Goal: Information Seeking & Learning: Find contact information

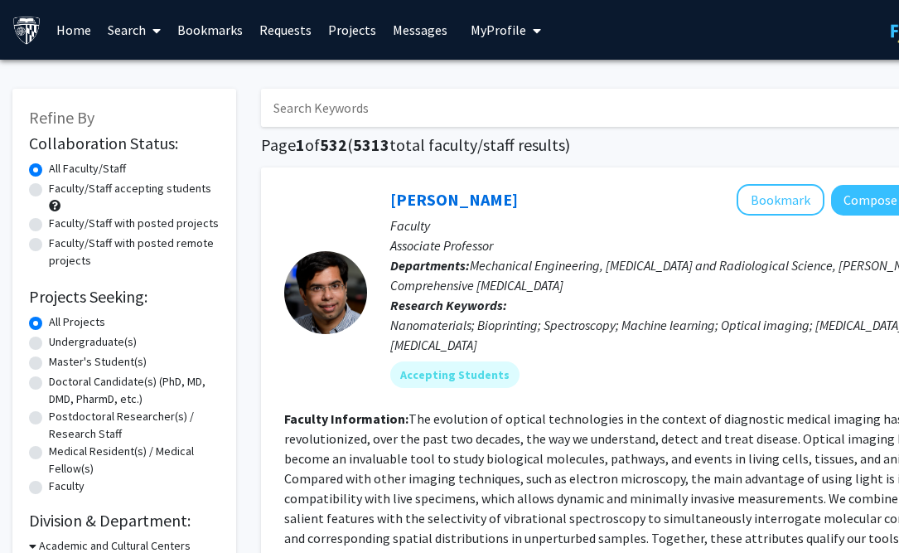
click at [496, 114] on input "Search Keywords" at bounding box center [586, 108] width 650 height 38
type input "python"
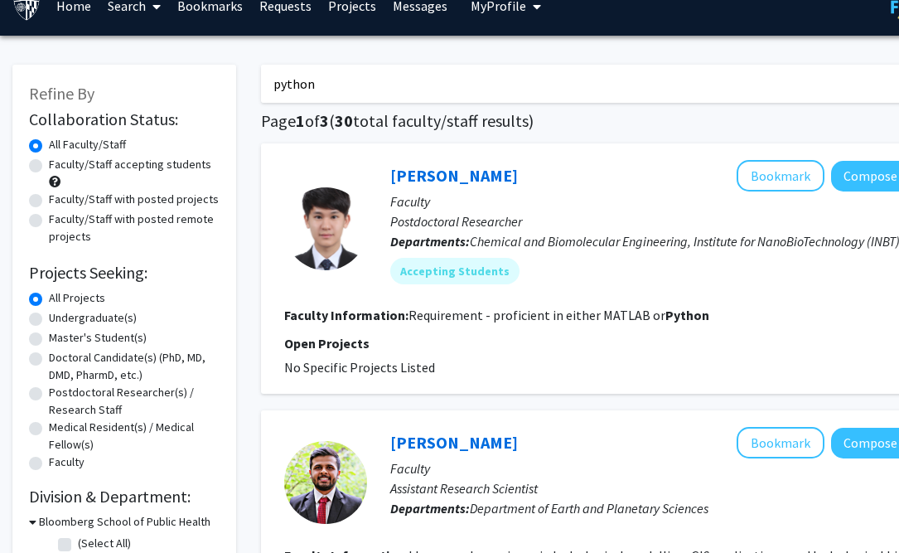
scroll to position [25, 0]
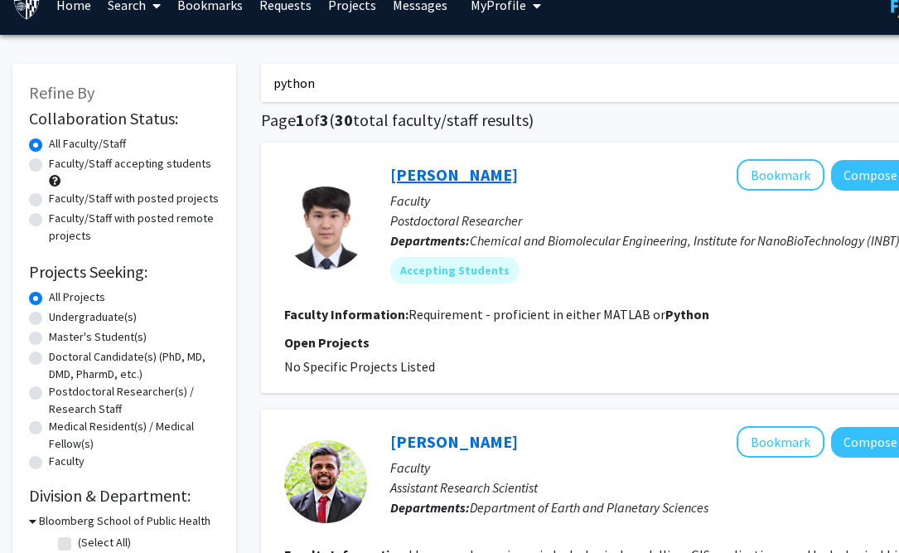
click at [404, 165] on link "[PERSON_NAME]" at bounding box center [454, 174] width 128 height 21
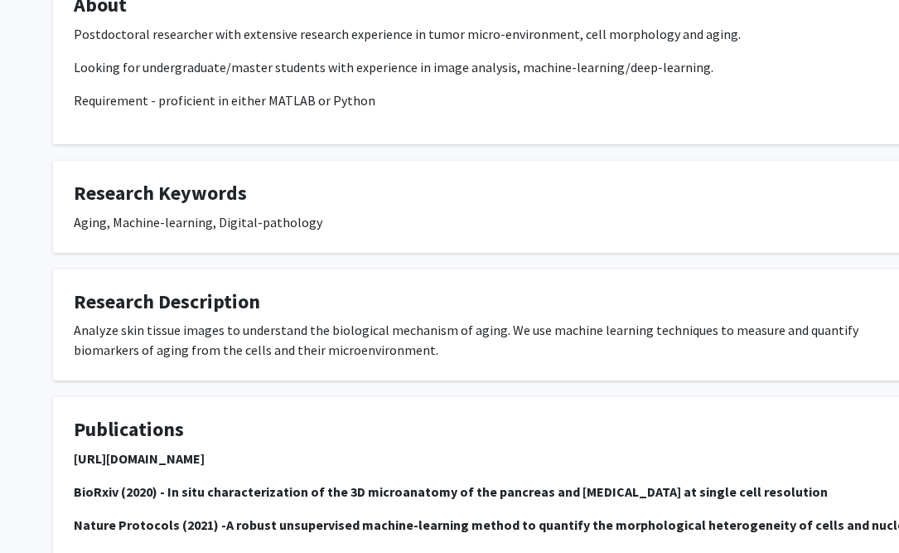
scroll to position [358, 1]
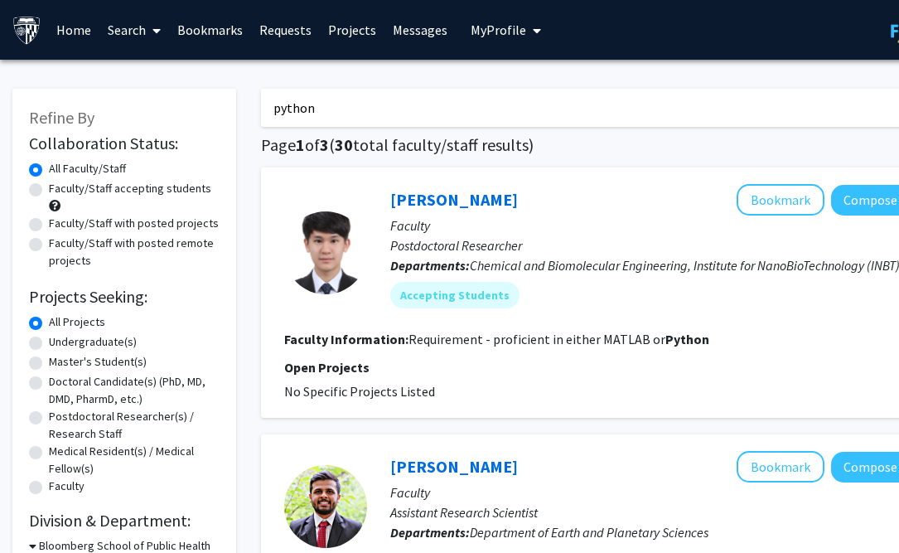
click at [49, 180] on label "Faculty/Staff accepting students" at bounding box center [130, 188] width 162 height 17
click at [49, 180] on input "Faculty/Staff accepting students" at bounding box center [54, 185] width 11 height 11
radio input "true"
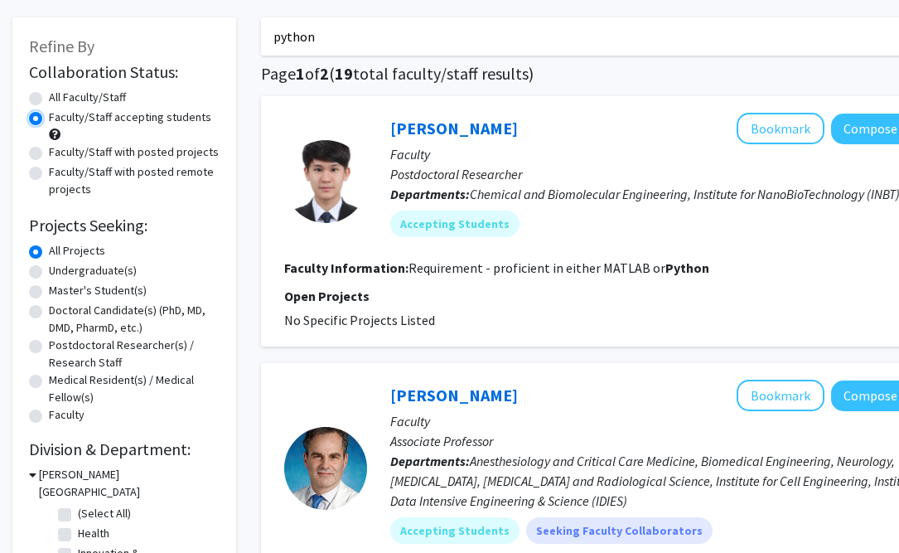
scroll to position [75, 0]
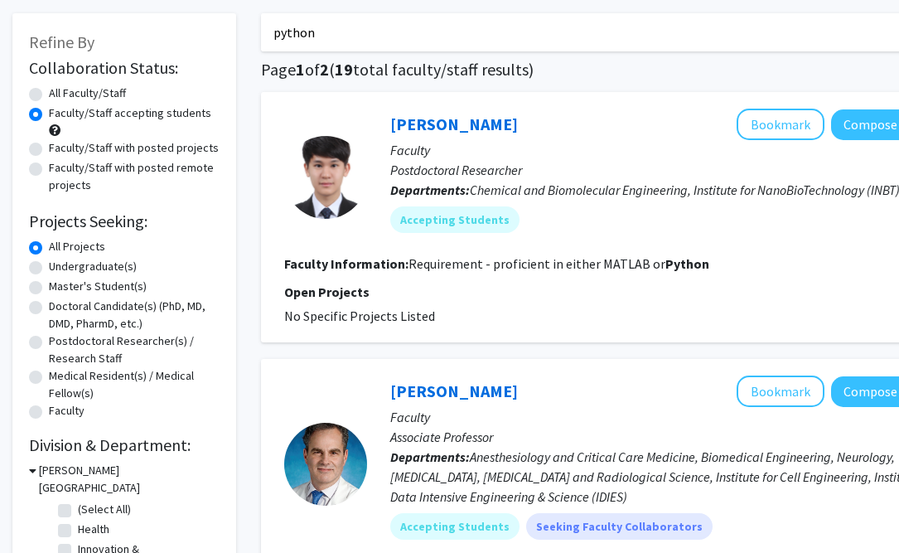
click at [49, 258] on label "Undergraduate(s)" at bounding box center [93, 266] width 88 height 17
click at [49, 258] on input "Undergraduate(s)" at bounding box center [54, 263] width 11 height 11
radio input "true"
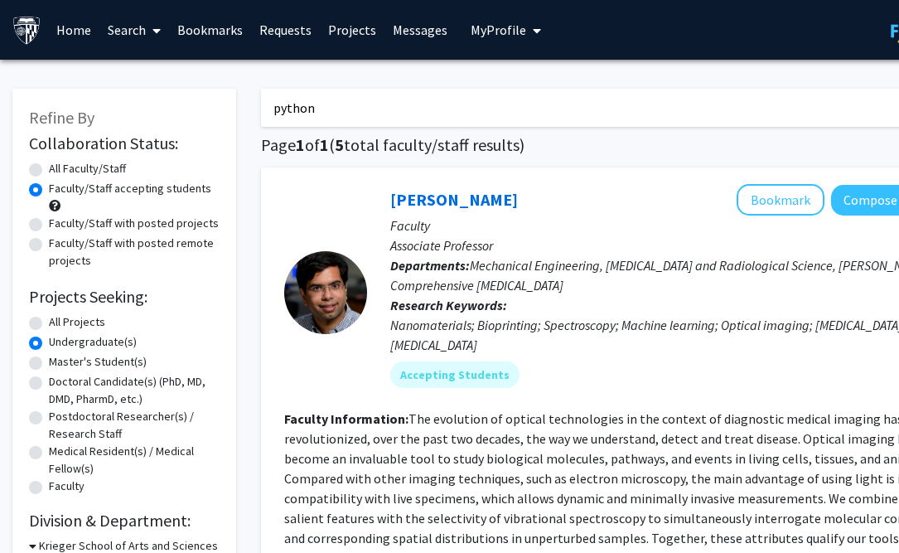
click at [49, 353] on label "Master's Student(s)" at bounding box center [98, 361] width 98 height 17
click at [49, 353] on input "Master's Student(s)" at bounding box center [54, 358] width 11 height 11
radio input "true"
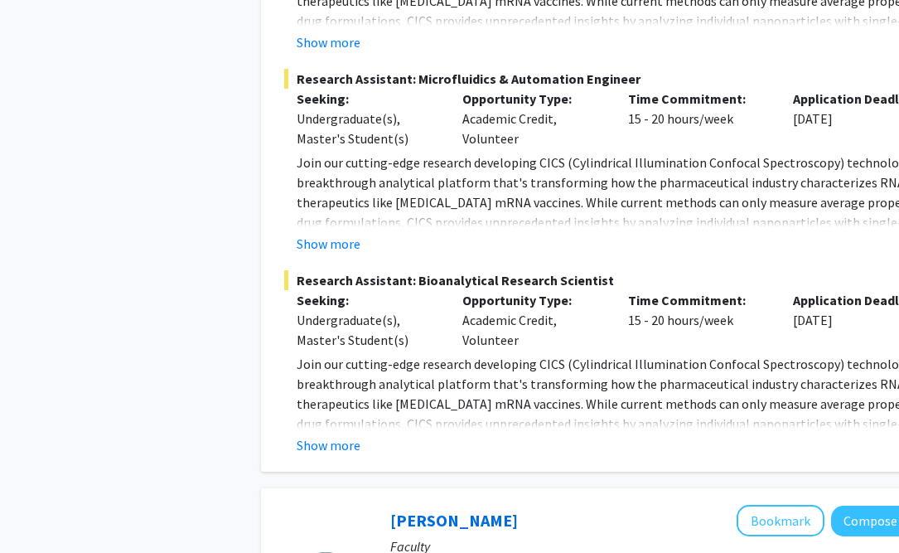
scroll to position [2084, 0]
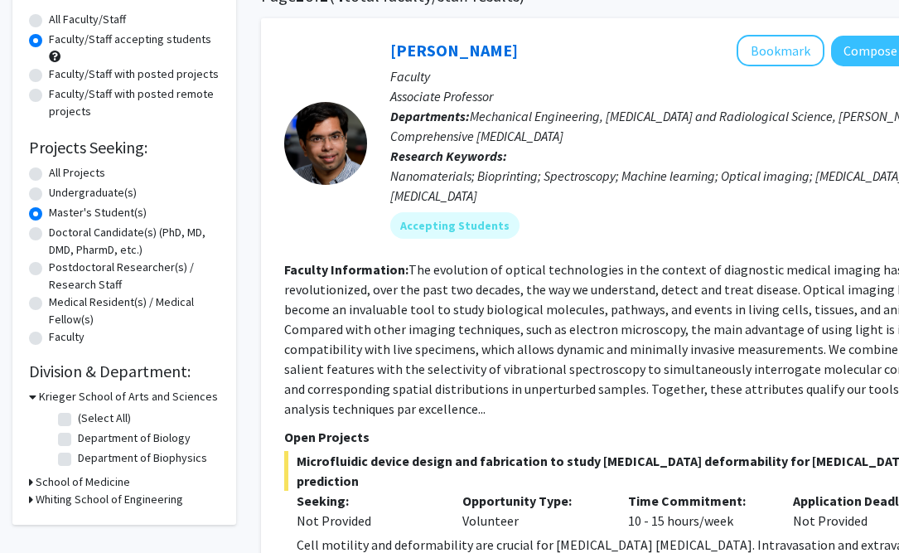
scroll to position [0, 0]
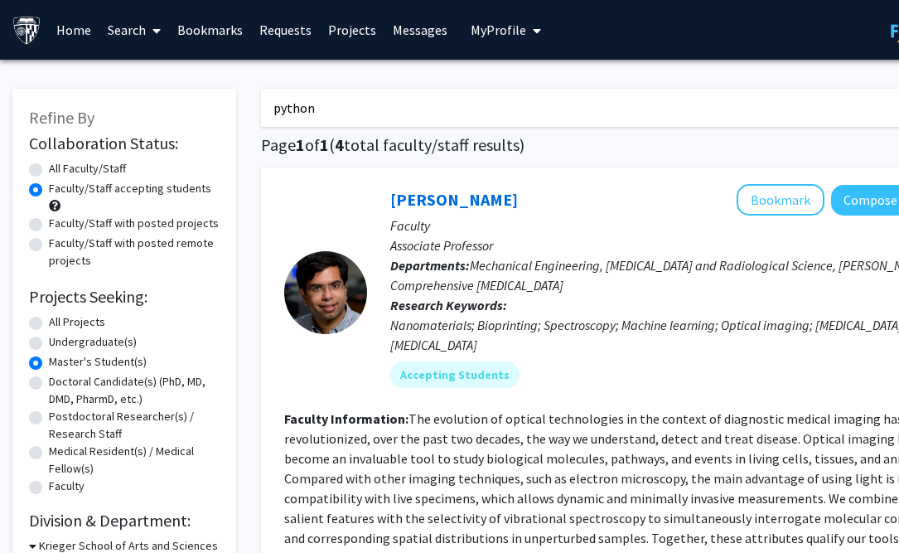
click at [359, 120] on input "python" at bounding box center [586, 108] width 650 height 38
radio input "true"
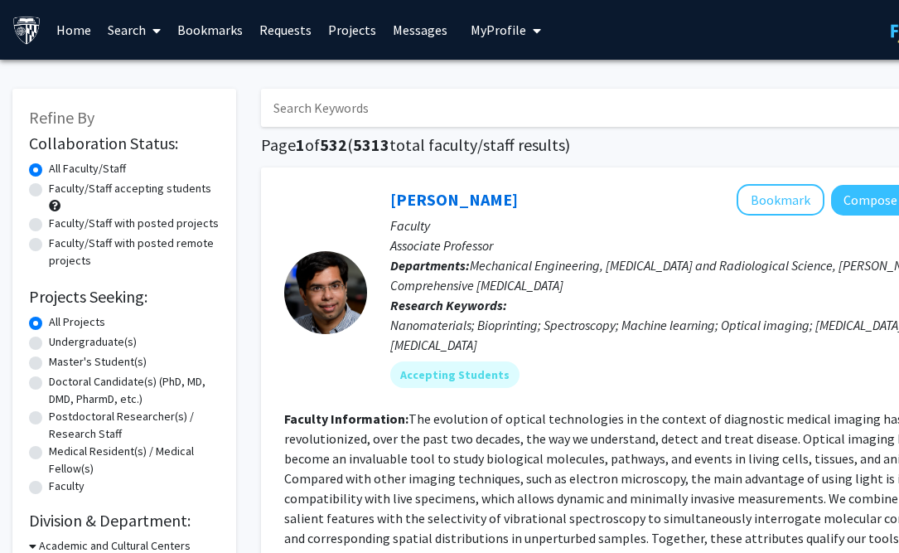
click at [49, 353] on label "Master's Student(s)" at bounding box center [98, 361] width 98 height 17
click at [49, 353] on input "Master's Student(s)" at bounding box center [54, 358] width 11 height 11
radio input "true"
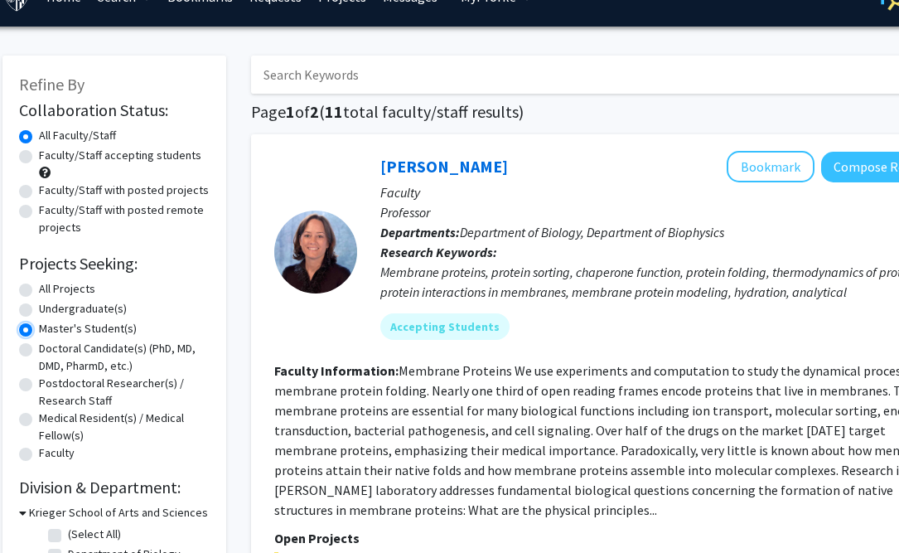
scroll to position [33, 0]
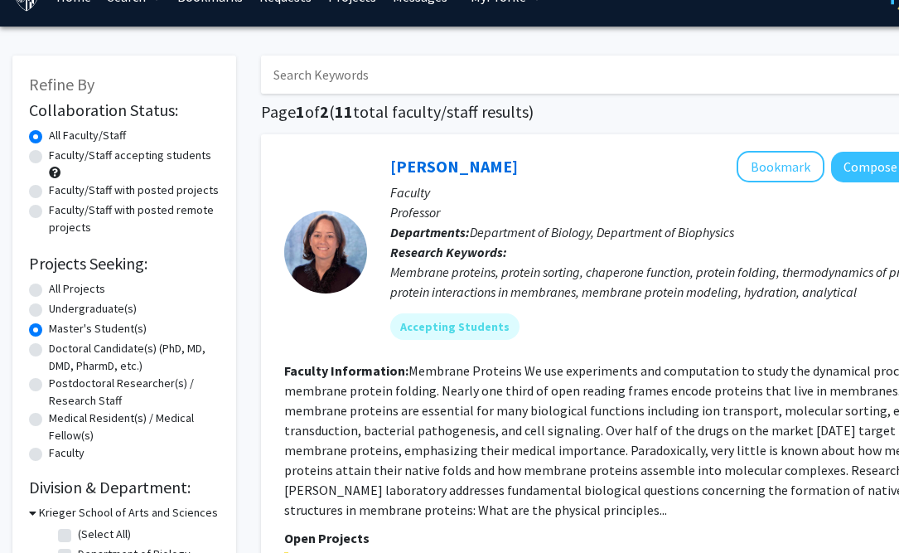
click at [49, 147] on label "Faculty/Staff accepting students" at bounding box center [130, 155] width 162 height 17
click at [49, 147] on input "Faculty/Staff accepting students" at bounding box center [54, 152] width 11 height 11
radio input "true"
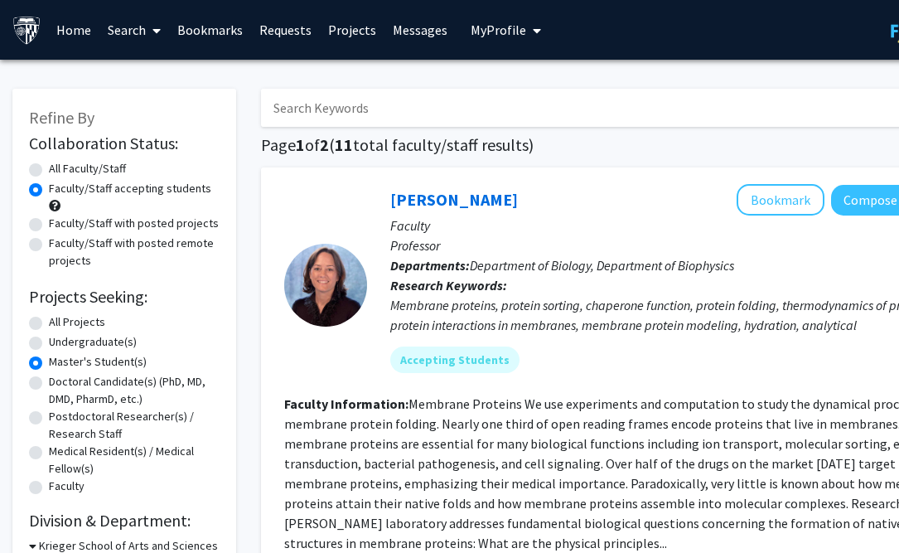
click at [344, 27] on link "Projects" at bounding box center [352, 30] width 65 height 58
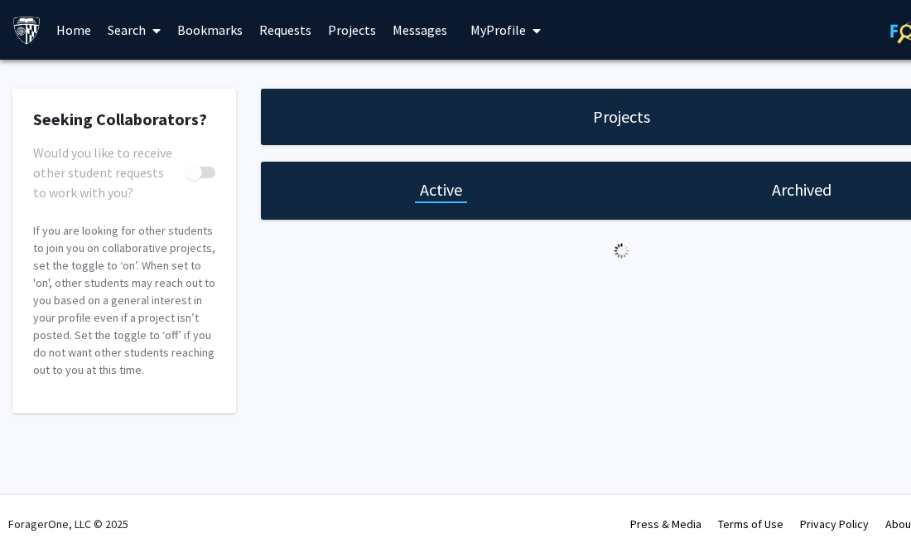
checkbox input "true"
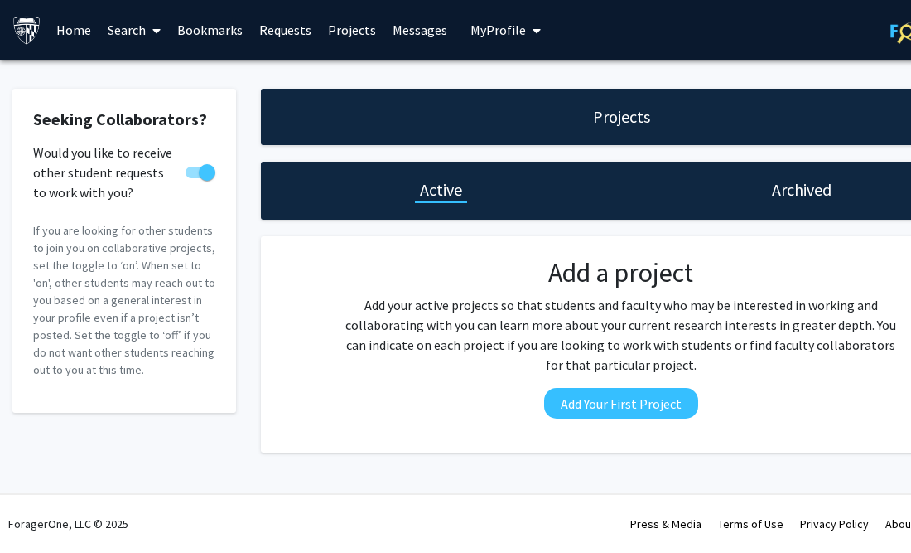
click at [120, 34] on link "Search" at bounding box center [134, 30] width 70 height 58
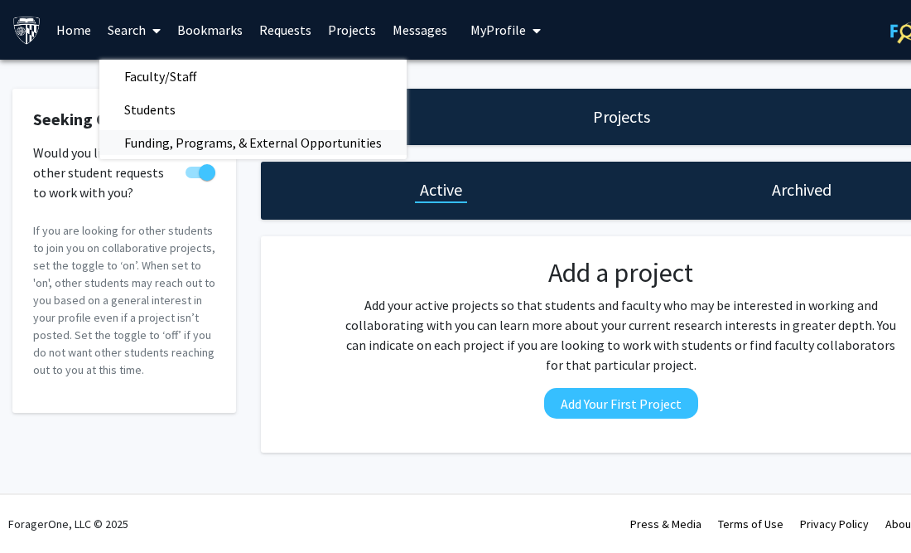
click at [154, 143] on span "Funding, Programs, & External Opportunities" at bounding box center [252, 142] width 307 height 33
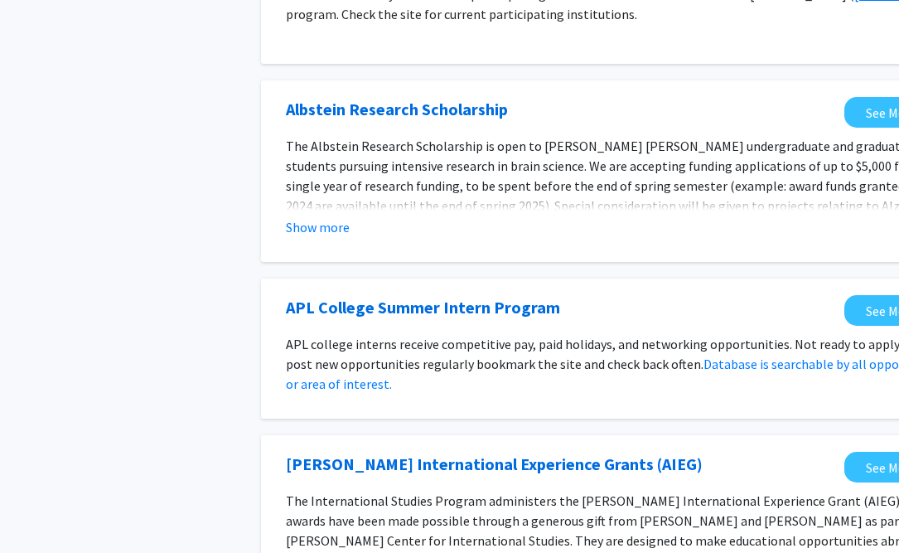
scroll to position [875, 0]
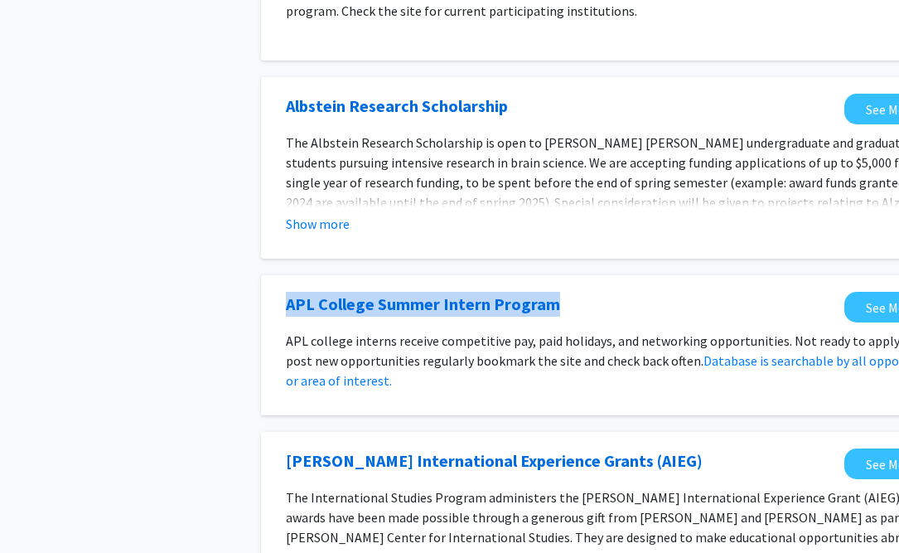
click at [264, 275] on div "APL College Summer Intern Program See More Info APL college interns receive com…" at bounding box center [621, 345] width 721 height 140
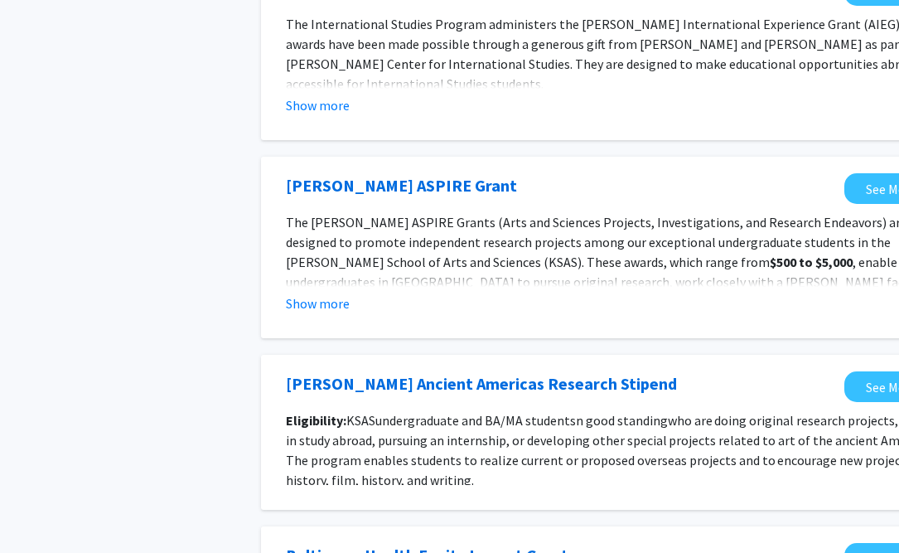
scroll to position [1426, 0]
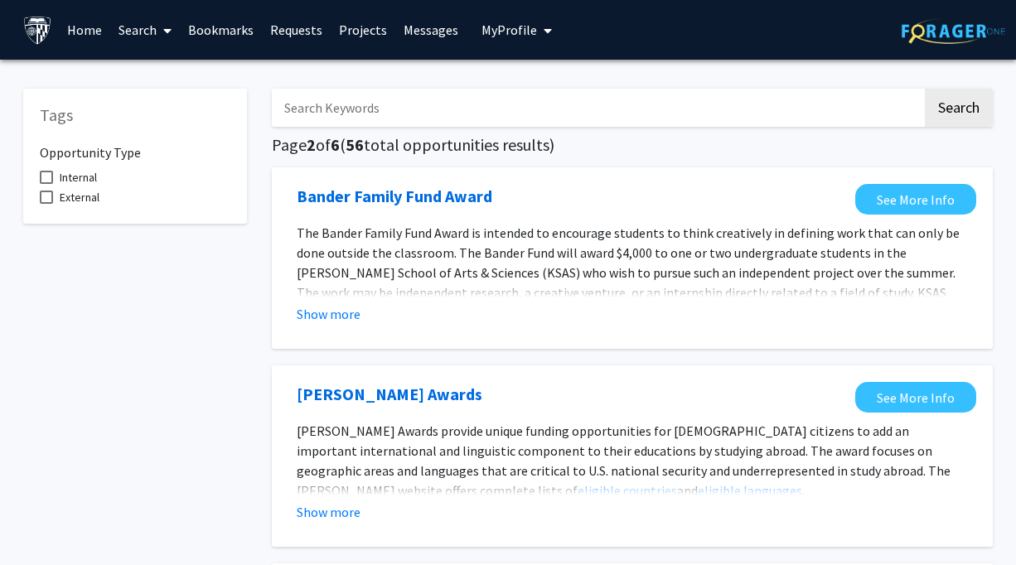
click at [355, 20] on link "Projects" at bounding box center [363, 30] width 65 height 58
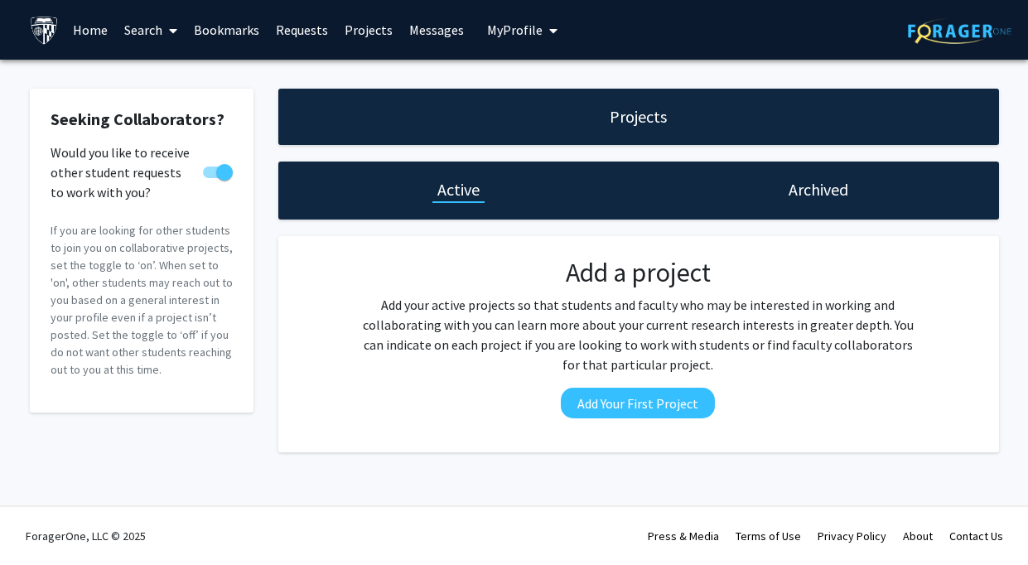
click at [137, 31] on link "Search" at bounding box center [151, 30] width 70 height 58
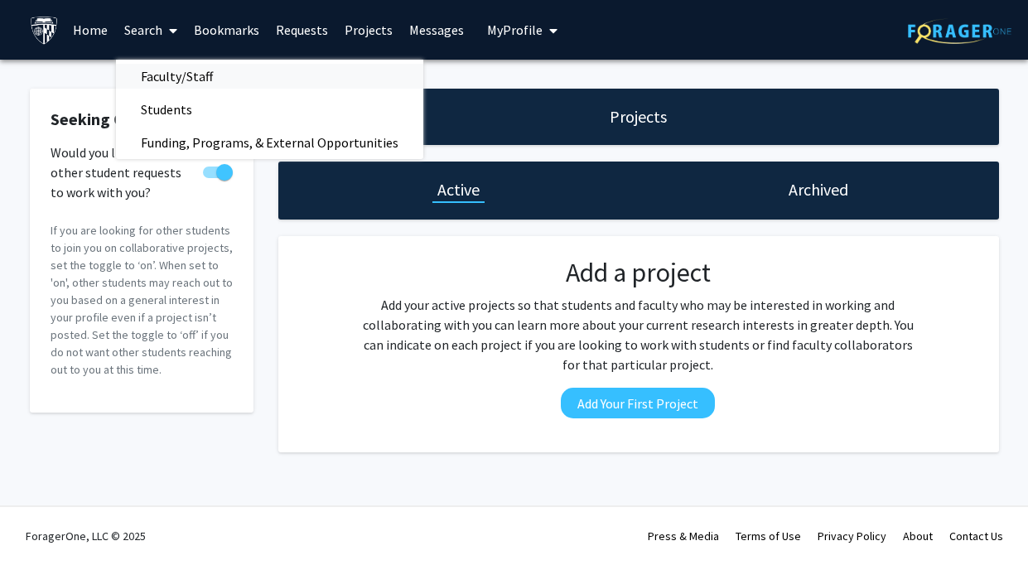
click at [154, 73] on span "Faculty/Staff" at bounding box center [177, 76] width 122 height 33
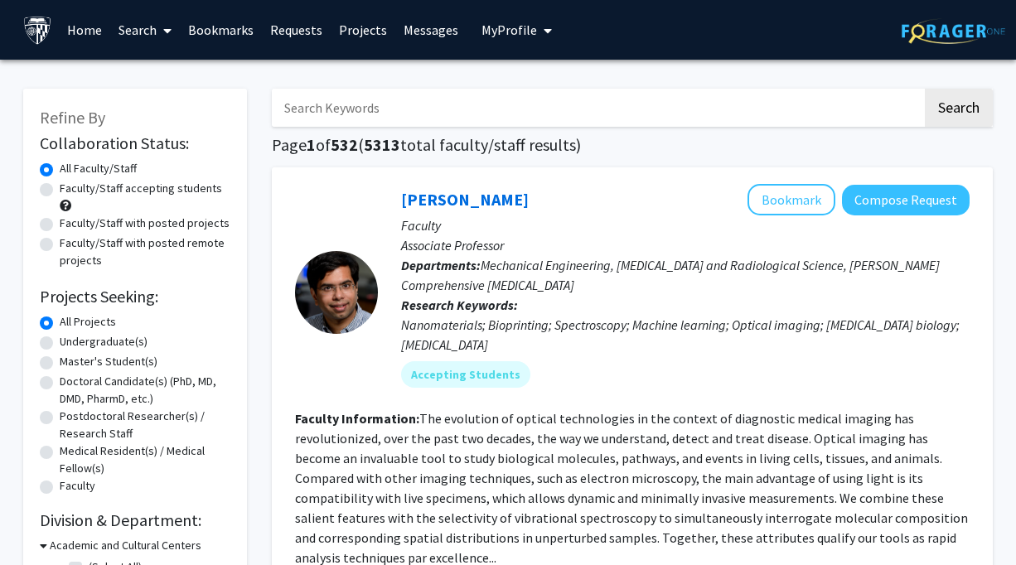
click at [98, 180] on label "Faculty/Staff accepting students" at bounding box center [141, 188] width 162 height 17
click at [70, 180] on input "Faculty/Staff accepting students" at bounding box center [65, 185] width 11 height 11
radio input "true"
click at [408, 103] on input "Search Keywords" at bounding box center [597, 108] width 650 height 38
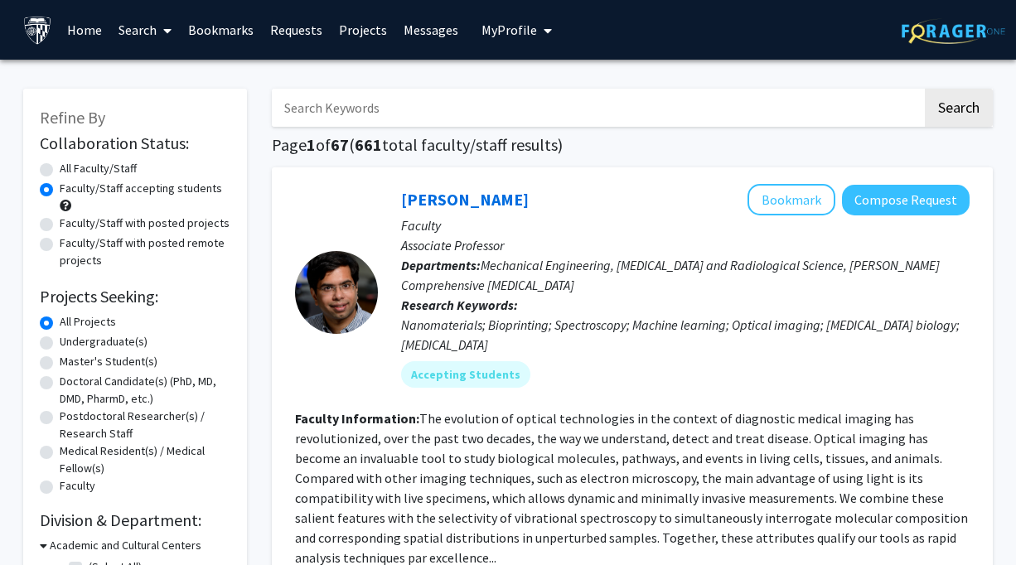
click at [307, 103] on input "Search Keywords" at bounding box center [597, 108] width 650 height 38
click at [450, 126] on input "Search Keywords" at bounding box center [597, 108] width 650 height 38
type input "paid"
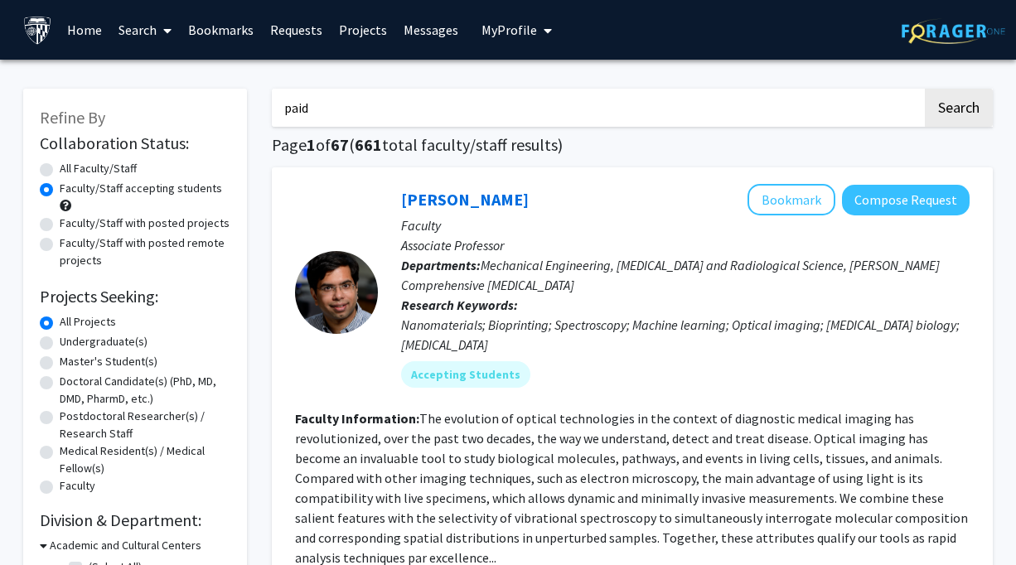
click at [911, 89] on button "Search" at bounding box center [959, 108] width 68 height 38
radio input "true"
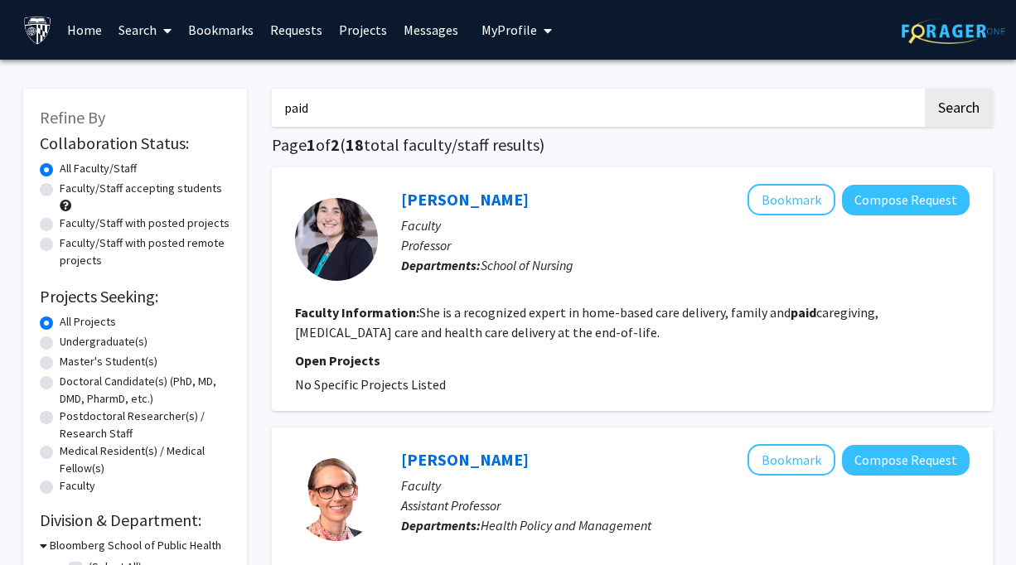
click at [496, 108] on input "paid" at bounding box center [597, 108] width 650 height 38
click at [911, 89] on button "Search" at bounding box center [959, 108] width 68 height 38
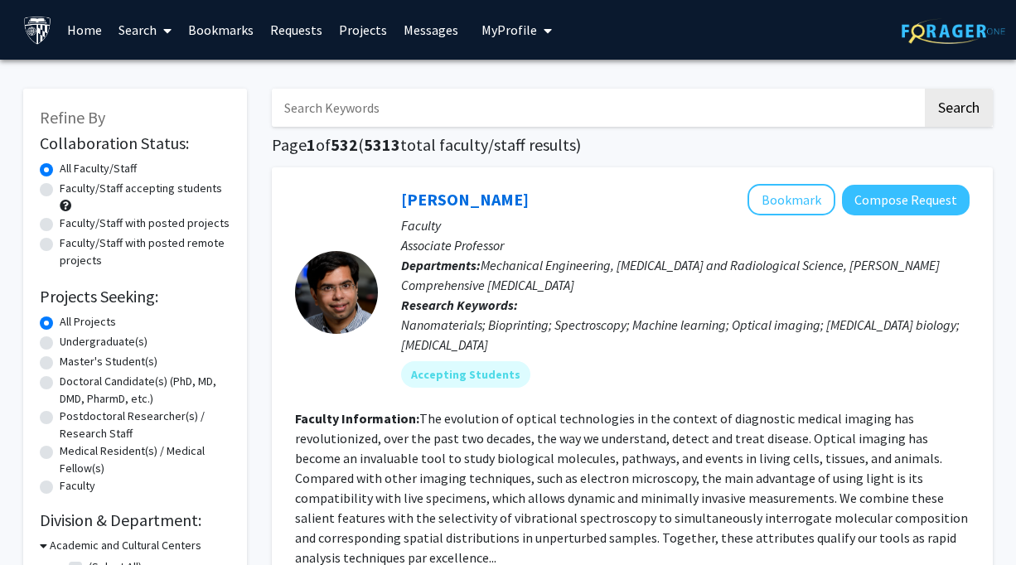
click at [60, 180] on label "Faculty/Staff accepting students" at bounding box center [141, 188] width 162 height 17
click at [60, 180] on input "Faculty/Staff accepting students" at bounding box center [65, 185] width 11 height 11
radio input "true"
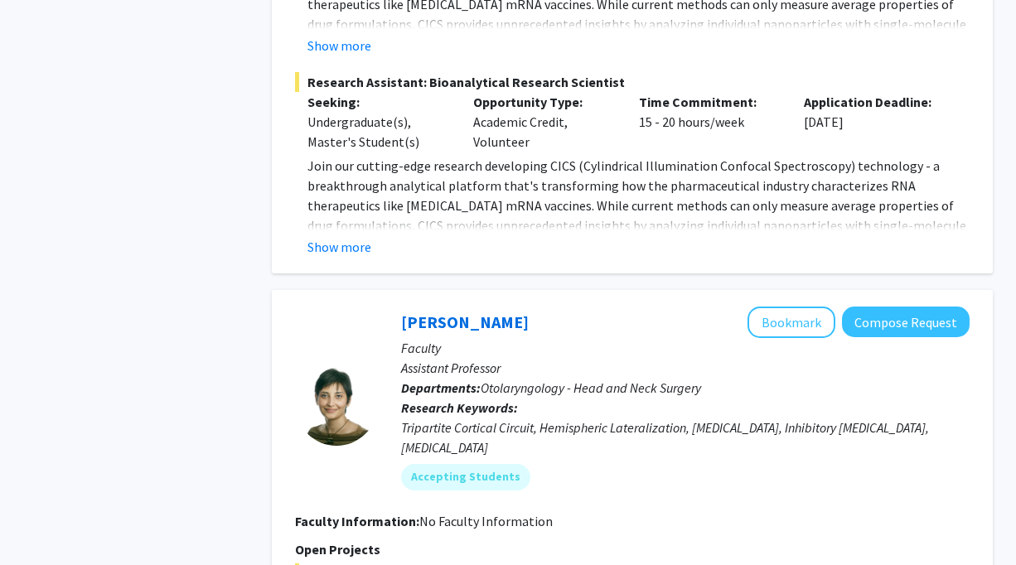
scroll to position [5816, 0]
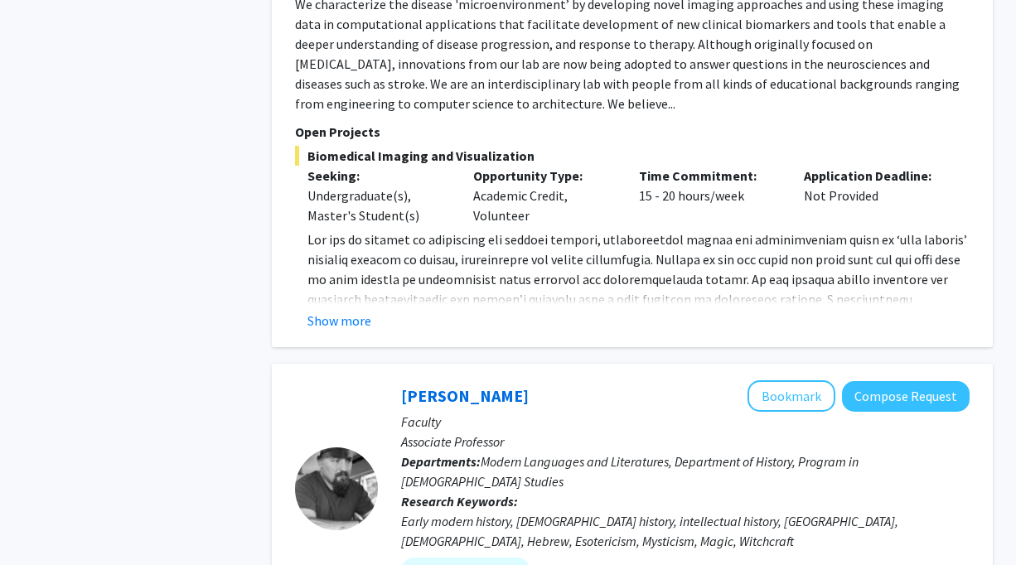
scroll to position [4221, 0]
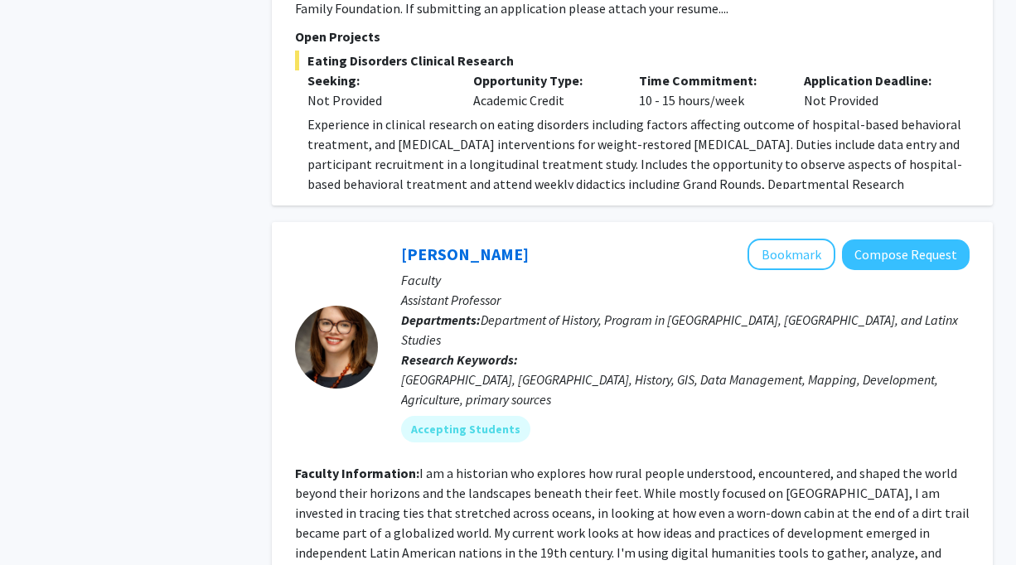
scroll to position [1103, 0]
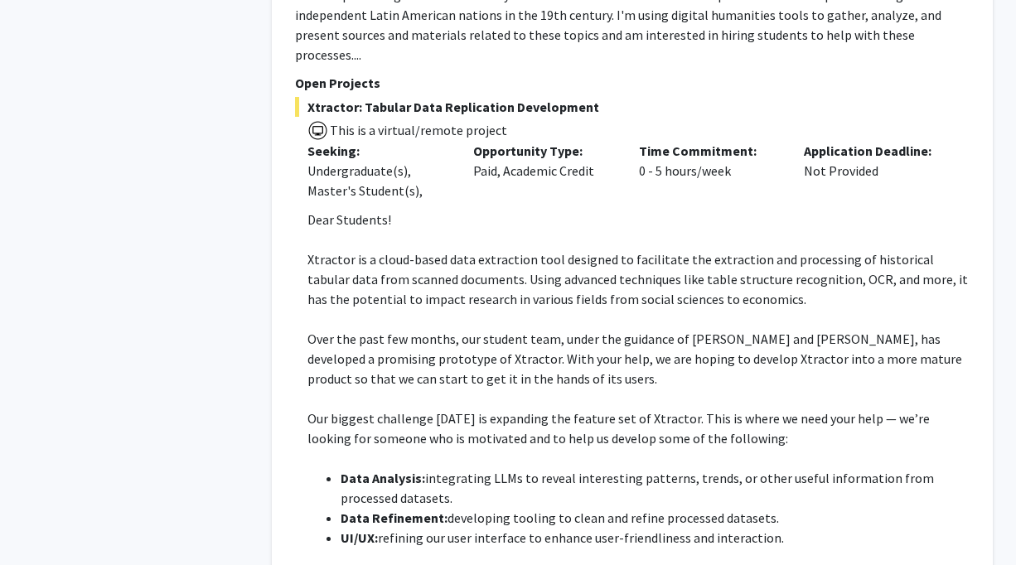
scroll to position [1718, 0]
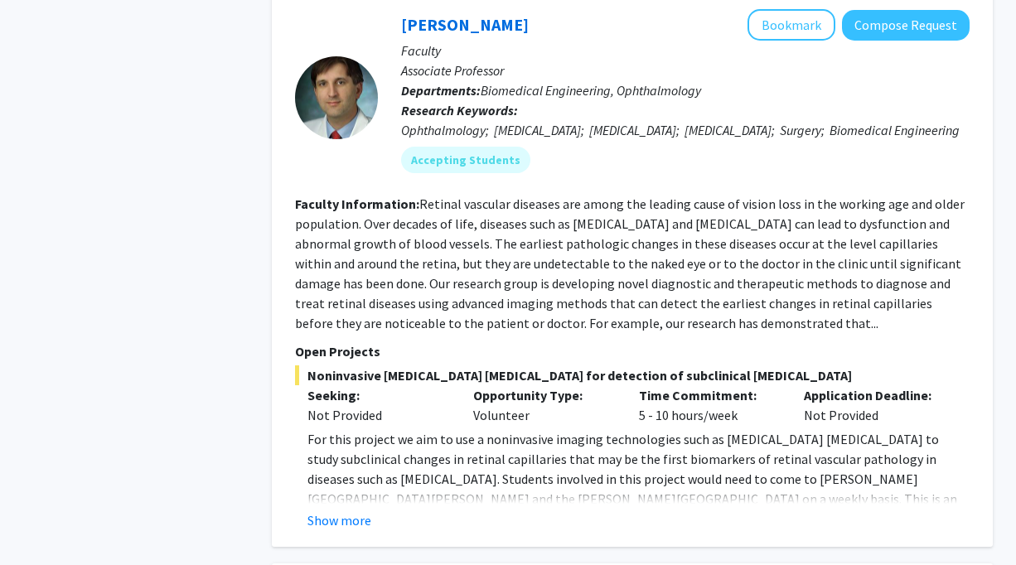
scroll to position [4802, 0]
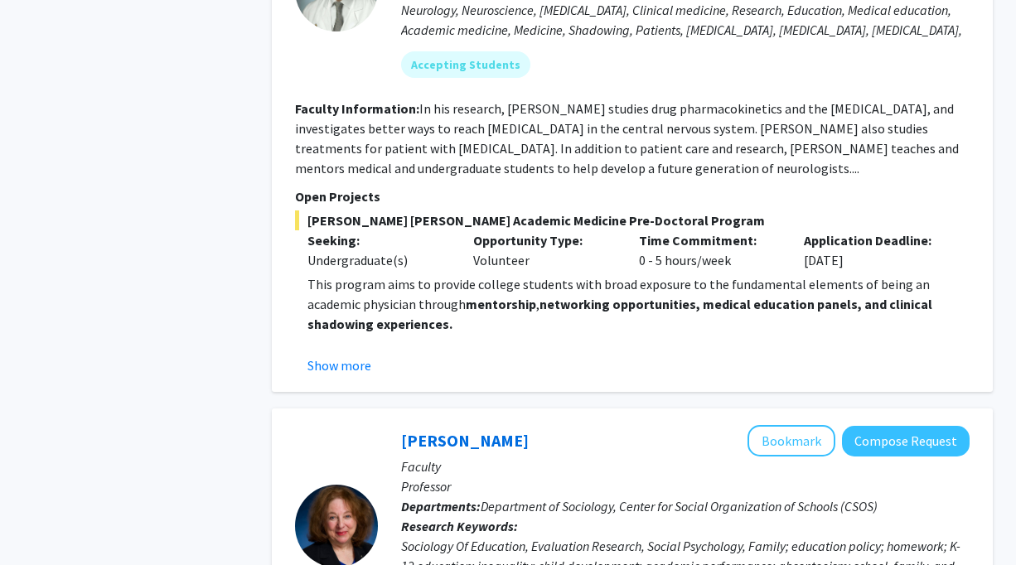
scroll to position [1514, 0]
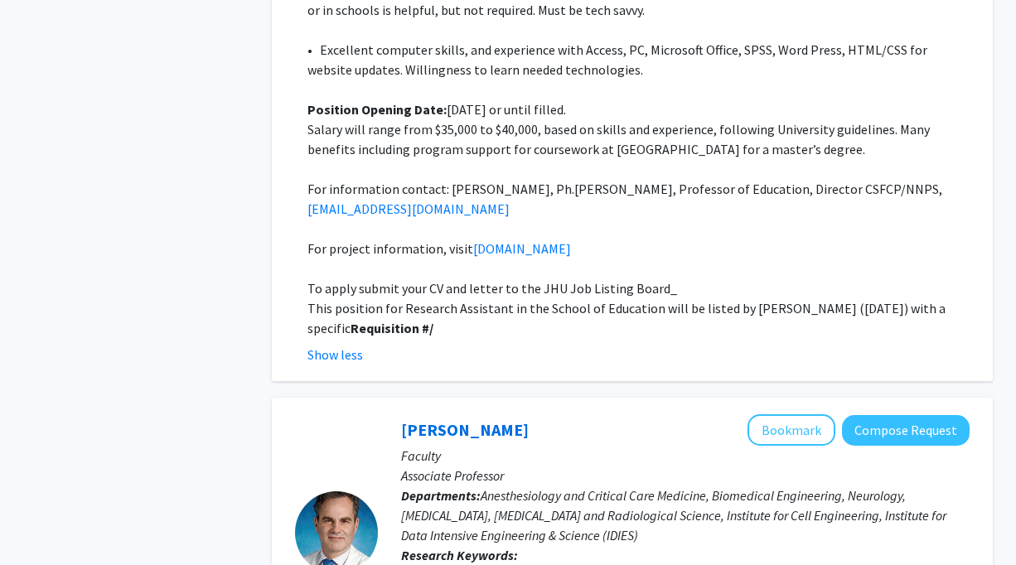
scroll to position [2846, 0]
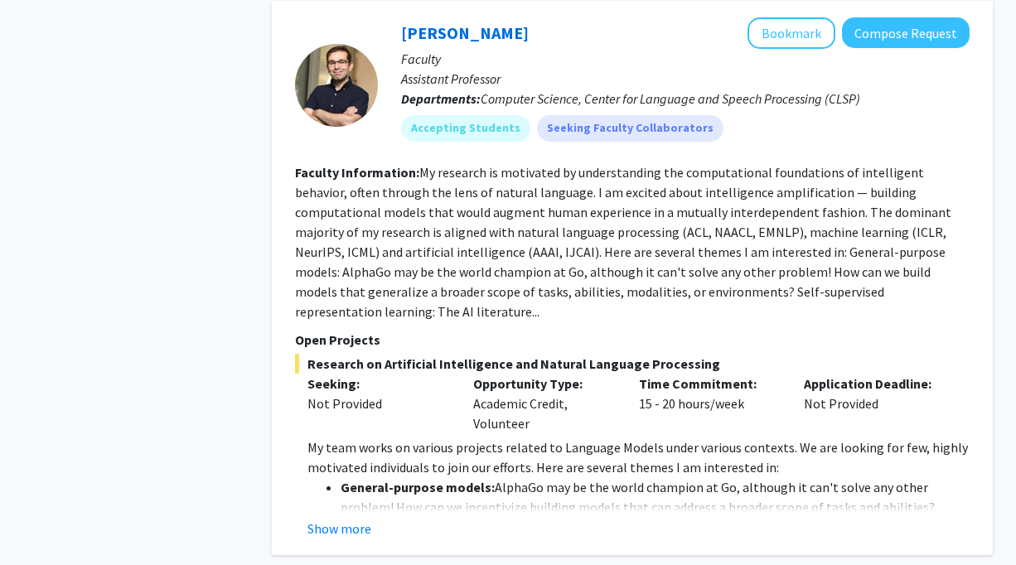
scroll to position [4717, 0]
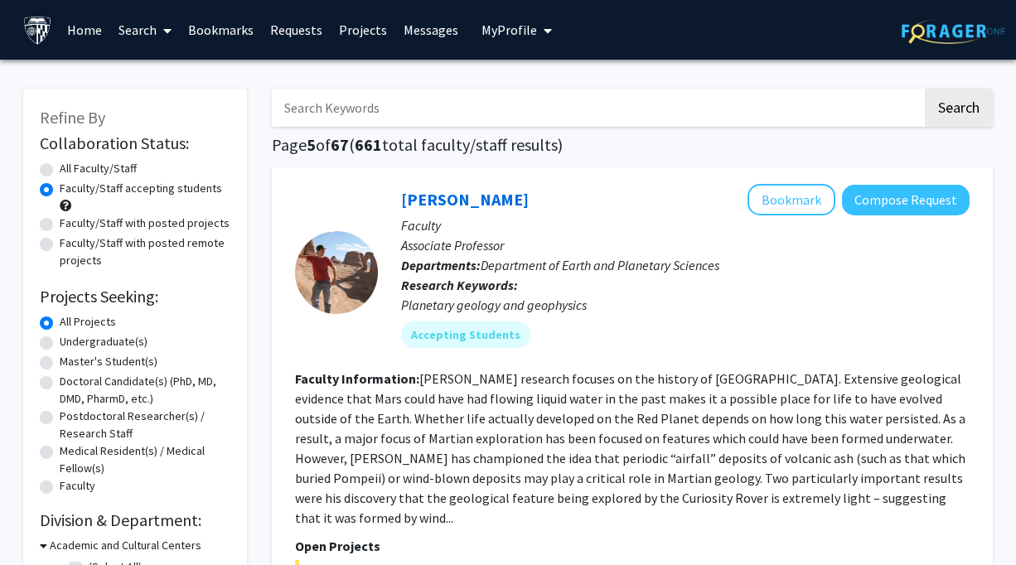
drag, startPoint x: 623, startPoint y: 473, endPoint x: 681, endPoint y: 467, distance: 58.4
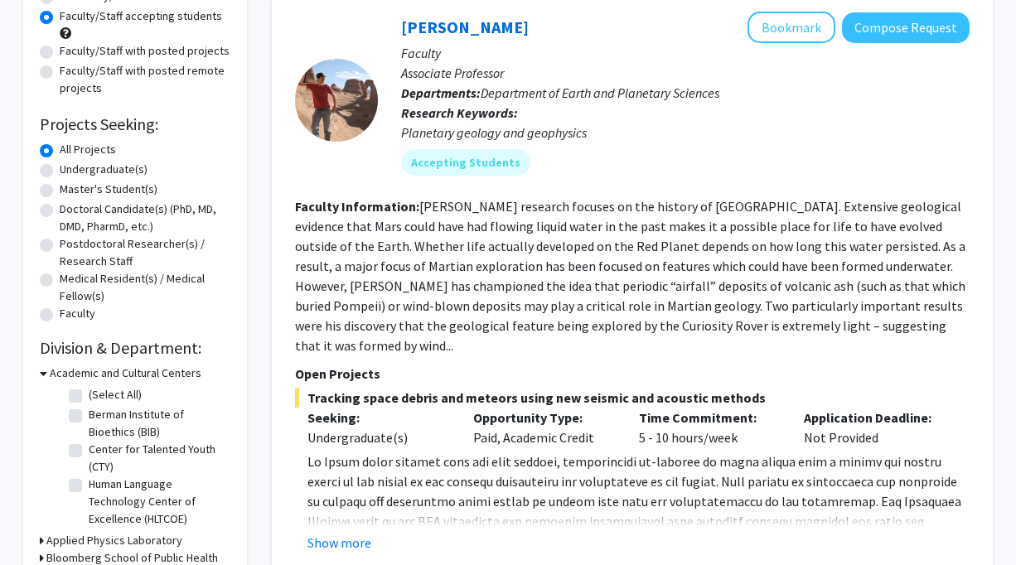
scroll to position [176, 0]
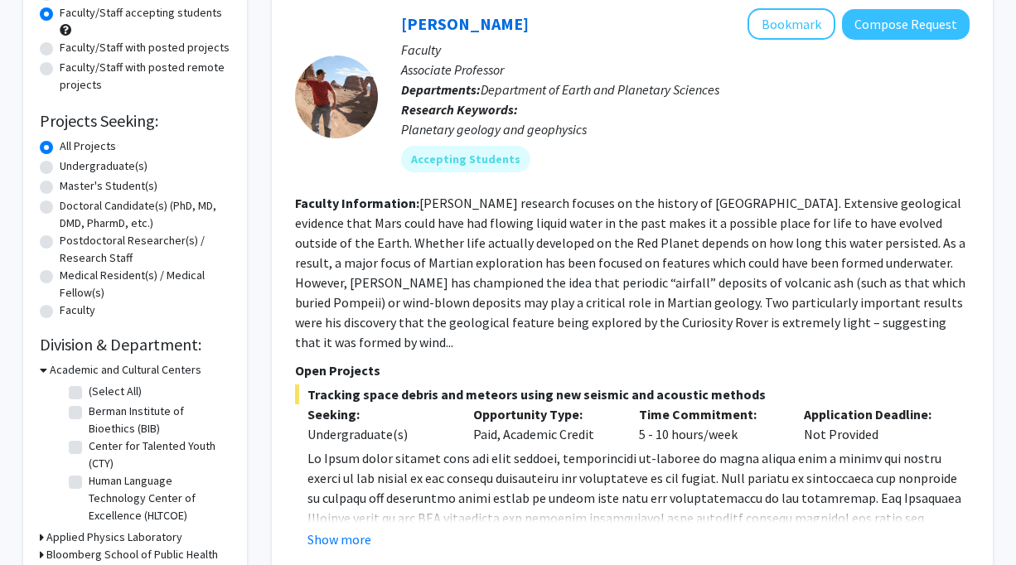
click at [321, 529] on button "Show more" at bounding box center [339, 539] width 64 height 20
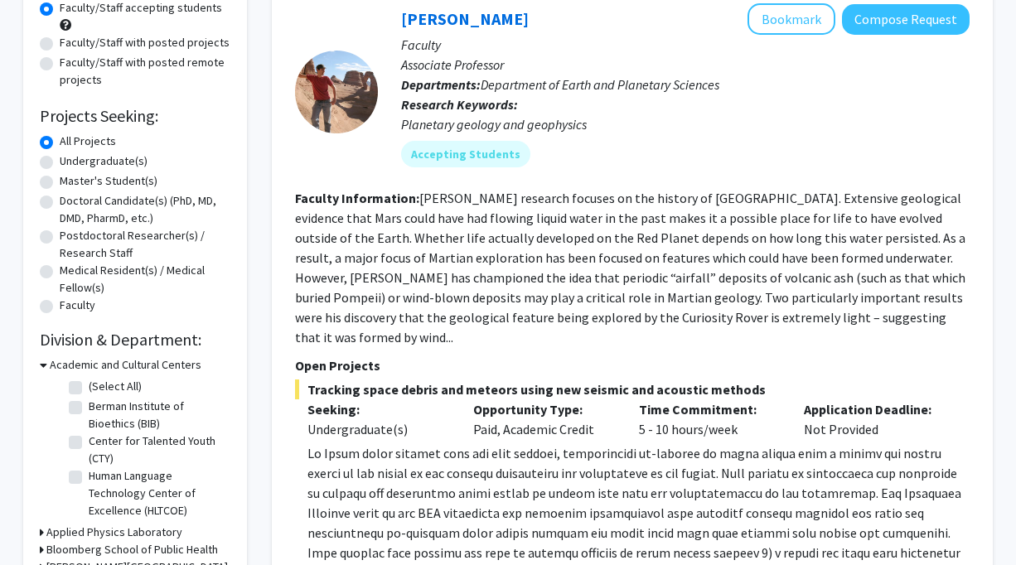
scroll to position [182, 0]
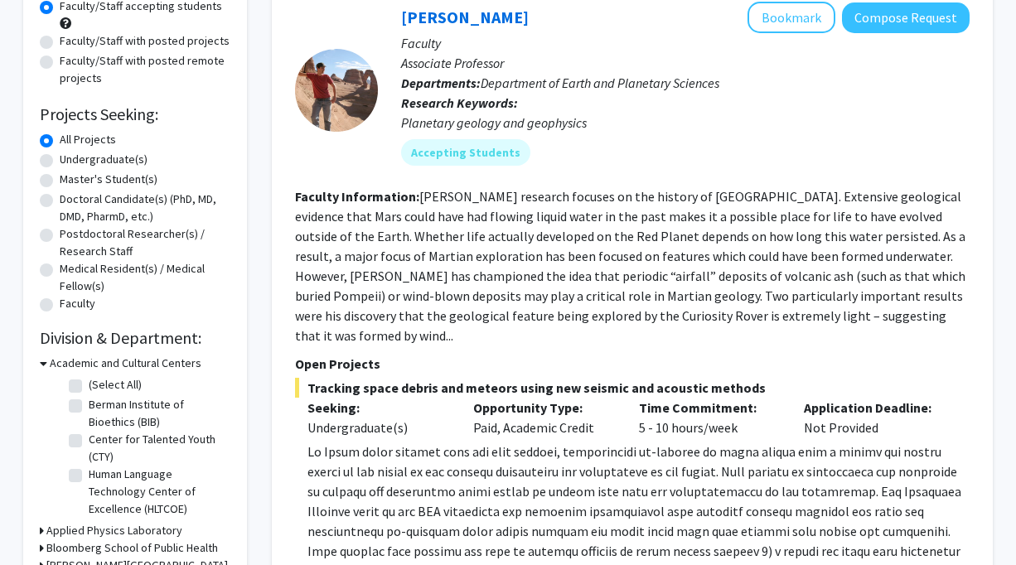
drag, startPoint x: 458, startPoint y: 414, endPoint x: 527, endPoint y: 418, distance: 68.9
click at [527, 442] on p at bounding box center [638, 551] width 662 height 219
copy p "[EMAIL_ADDRESS][DOMAIN_NAME]"
click at [326, 442] on p at bounding box center [638, 551] width 662 height 219
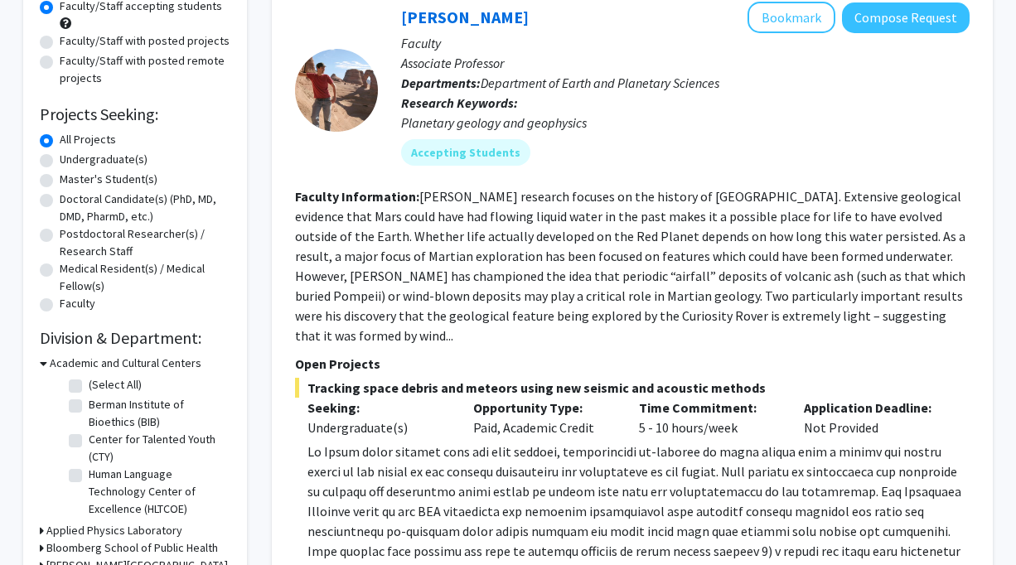
click at [326, 442] on p at bounding box center [638, 551] width 662 height 219
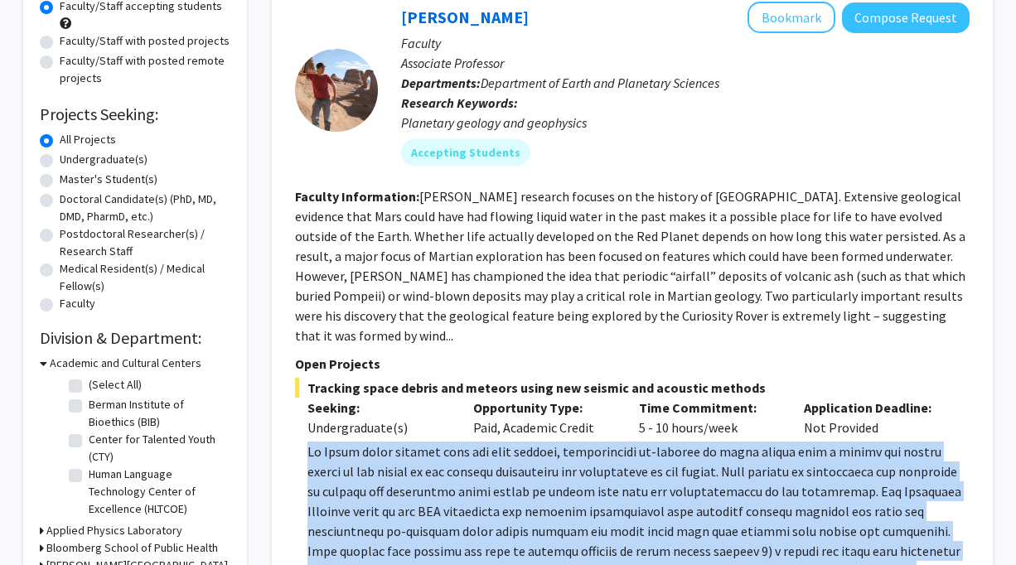
click at [368, 442] on p at bounding box center [638, 551] width 662 height 219
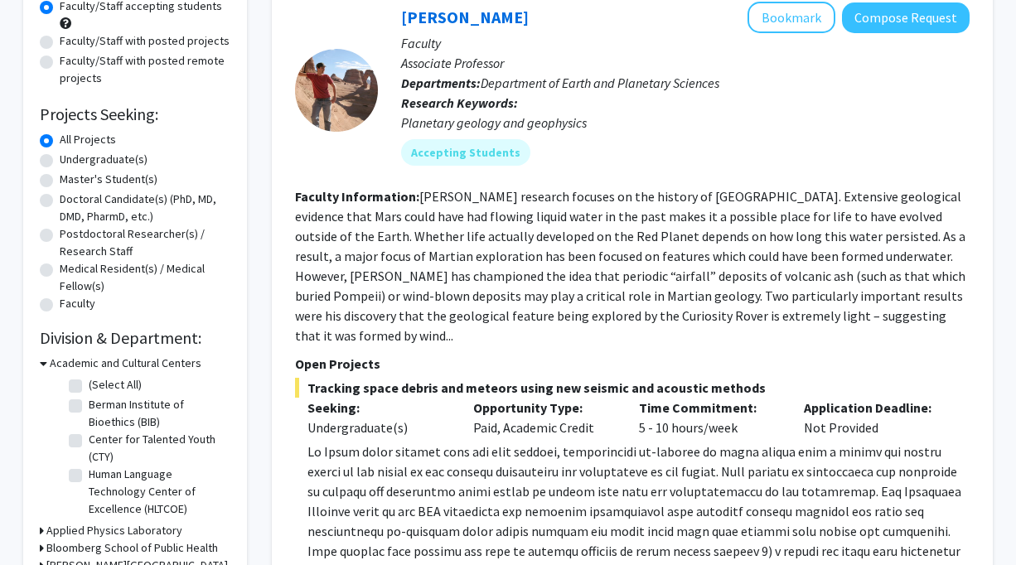
drag, startPoint x: 370, startPoint y: 416, endPoint x: 304, endPoint y: 413, distance: 65.5
click at [307, 442] on p at bounding box center [638, 551] width 662 height 219
copy p "[EMAIL_ADDRESS][DOMAIN_NAME]"
